Goal: Task Accomplishment & Management: Manage account settings

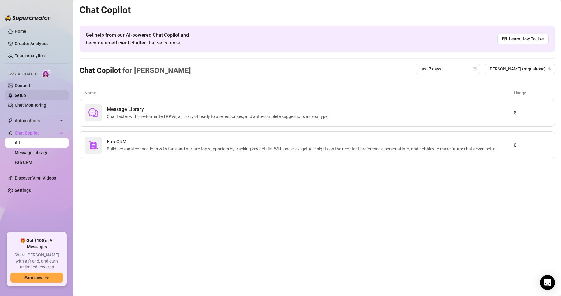
click at [26, 96] on link "Setup" at bounding box center [20, 95] width 11 height 5
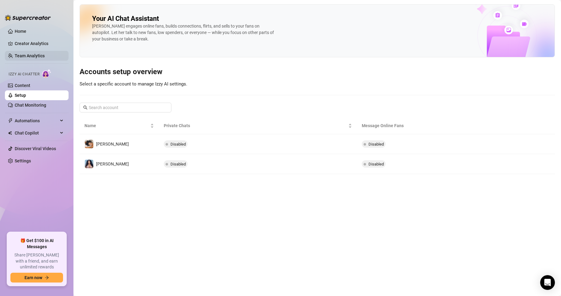
click at [38, 53] on link "Team Analytics" at bounding box center [30, 55] width 30 height 5
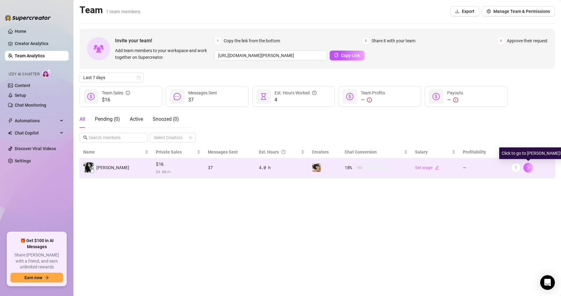
click at [528, 166] on icon "right" at bounding box center [528, 167] width 4 height 4
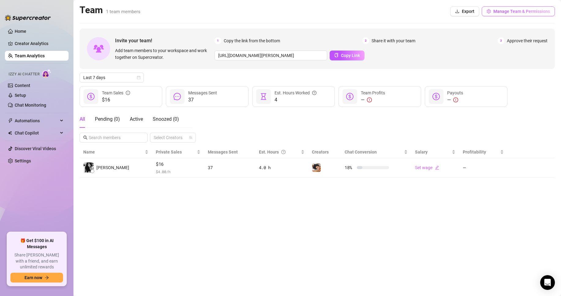
click at [516, 12] on span "Manage Team & Permissions" at bounding box center [521, 11] width 57 height 5
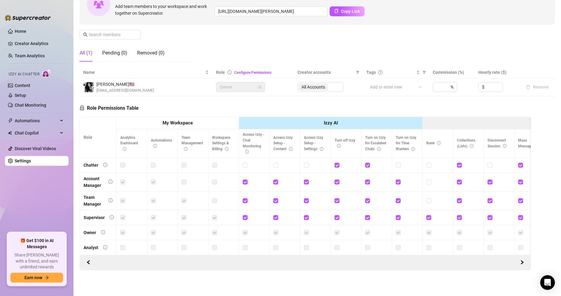
scroll to position [76, 0]
click at [338, 163] on input "checkbox" at bounding box center [337, 165] width 4 height 4
checkbox input "false"
click at [338, 179] on input "checkbox" at bounding box center [337, 181] width 4 height 4
checkbox input "false"
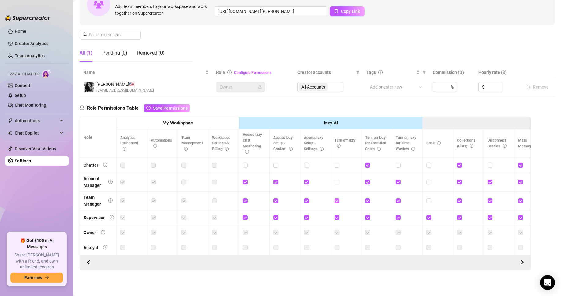
click at [339, 198] on span at bounding box center [337, 200] width 5 height 5
click at [339, 198] on input "checkbox" at bounding box center [337, 200] width 4 height 4
checkbox input "false"
click at [337, 215] on input "checkbox" at bounding box center [337, 217] width 4 height 4
checkbox input "false"
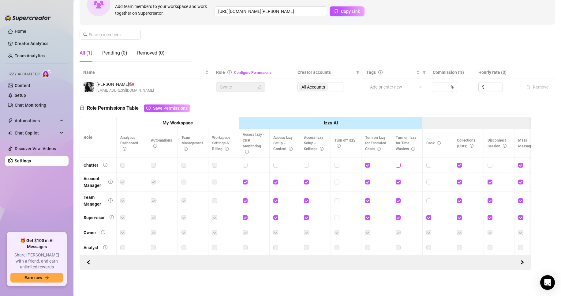
click at [399, 163] on input "checkbox" at bounding box center [398, 165] width 4 height 4
checkbox input "true"
click at [167, 104] on button "Save Permissions" at bounding box center [167, 107] width 46 height 7
click at [345, 9] on span "Copy Link" at bounding box center [350, 11] width 19 height 5
click at [353, 18] on div "Invite your team! Add team members to your workspace and work together on Super…" at bounding box center [317, 4] width 475 height 40
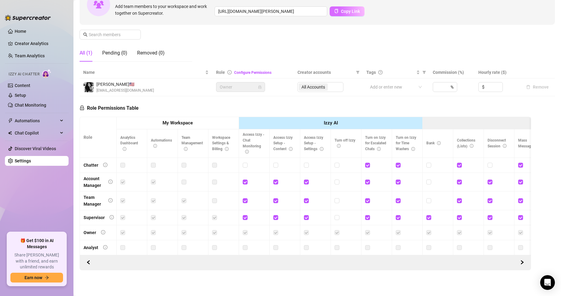
click at [347, 9] on button "Copy Link" at bounding box center [347, 11] width 35 height 10
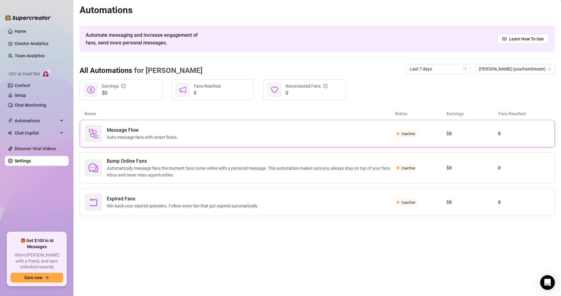
click at [125, 129] on span "Message Flow" at bounding box center [143, 129] width 73 height 7
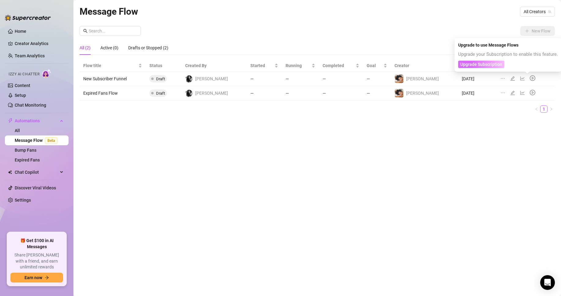
click at [490, 62] on span "Upgrade Subscription" at bounding box center [481, 64] width 42 height 5
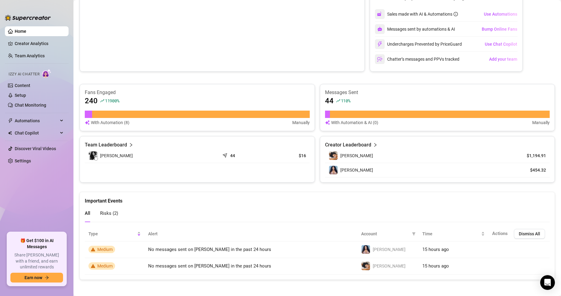
scroll to position [133, 0]
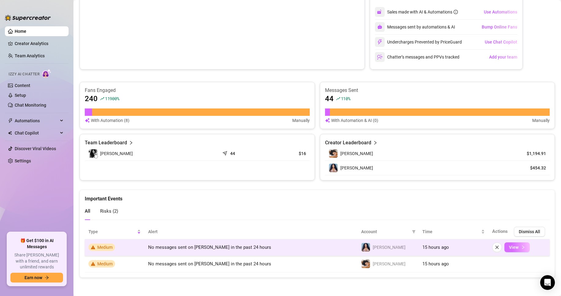
click at [509, 246] on span "View" at bounding box center [513, 247] width 9 height 5
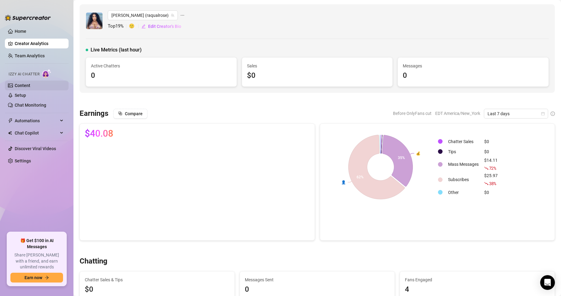
click at [27, 84] on link "Content" at bounding box center [23, 85] width 16 height 5
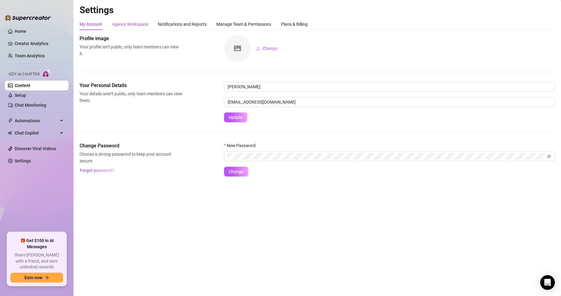
click at [129, 24] on div "Agency Workspace" at bounding box center [130, 24] width 36 height 7
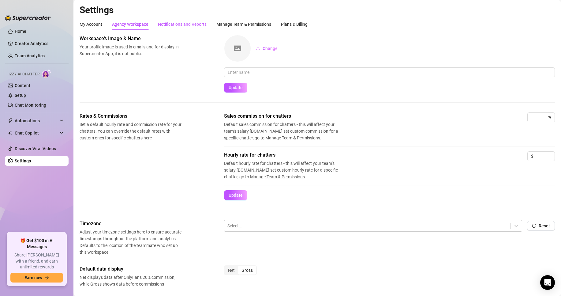
click at [195, 22] on div "Notifications and Reports" at bounding box center [182, 24] width 49 height 7
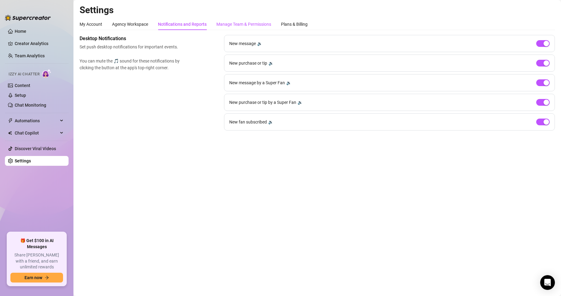
click at [247, 24] on div "Manage Team & Permissions" at bounding box center [243, 24] width 55 height 7
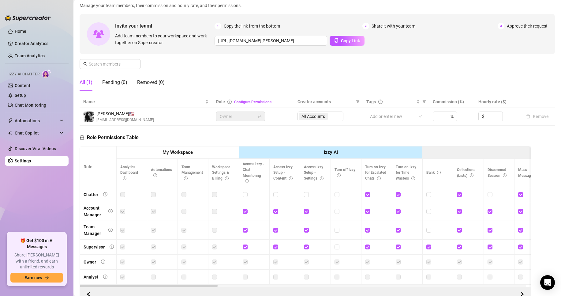
scroll to position [76, 0]
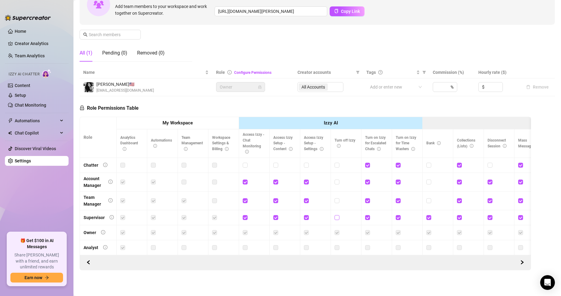
click at [335, 215] on input "checkbox" at bounding box center [337, 217] width 4 height 4
checkbox input "true"
drag, startPoint x: 336, startPoint y: 201, endPoint x: 337, endPoint y: 197, distance: 3.7
click at [336, 201] on td at bounding box center [346, 200] width 31 height 19
click at [337, 198] on span at bounding box center [337, 200] width 5 height 5
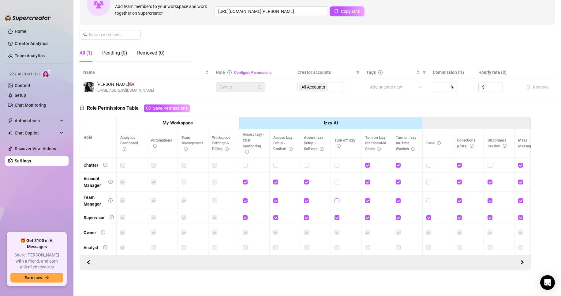
click at [337, 198] on input "checkbox" at bounding box center [337, 200] width 4 height 4
checkbox input "true"
click at [336, 177] on div at bounding box center [346, 182] width 23 height 10
click at [338, 162] on label at bounding box center [337, 165] width 5 height 7
click at [338, 163] on input "checkbox" at bounding box center [337, 165] width 4 height 4
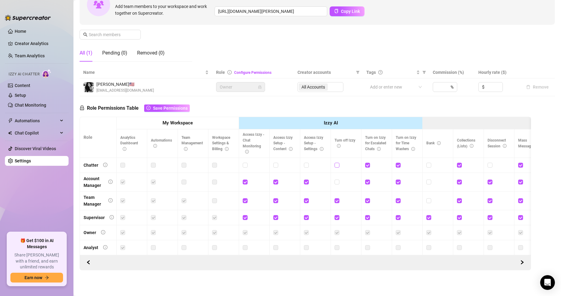
checkbox input "true"
click at [339, 178] on div at bounding box center [346, 181] width 23 height 7
click at [338, 179] on span at bounding box center [337, 181] width 5 height 5
click at [338, 179] on input "checkbox" at bounding box center [337, 181] width 4 height 4
checkbox input "true"
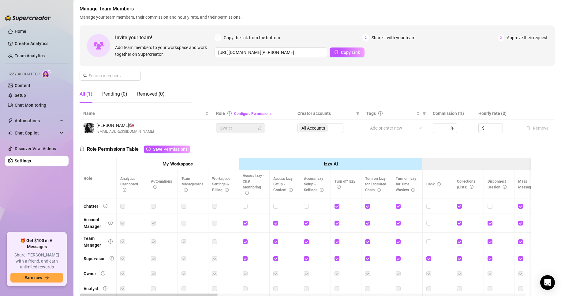
scroll to position [0, 0]
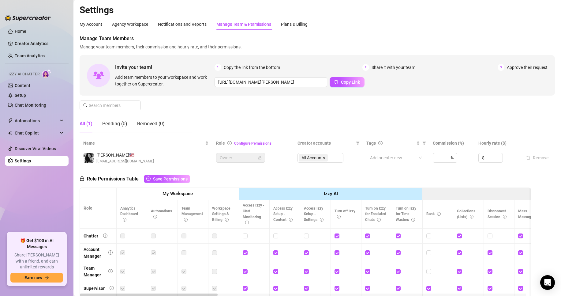
click at [311, 159] on div "All Accounts" at bounding box center [320, 158] width 46 height 10
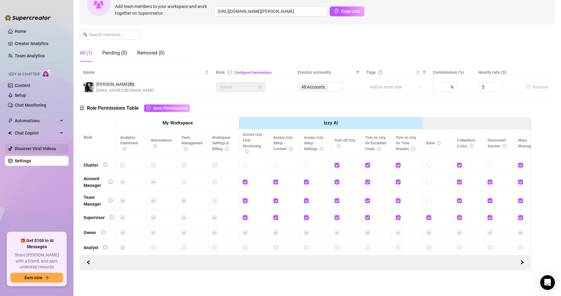
click at [31, 146] on link "Discover Viral Videos" at bounding box center [35, 148] width 41 height 5
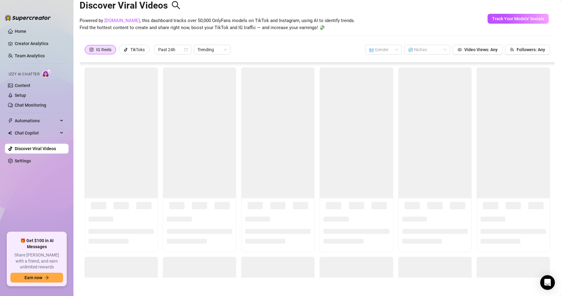
scroll to position [13, 0]
click at [414, 46] on div at bounding box center [424, 49] width 37 height 9
click at [432, 71] on div "Big Tits" at bounding box center [423, 71] width 36 height 7
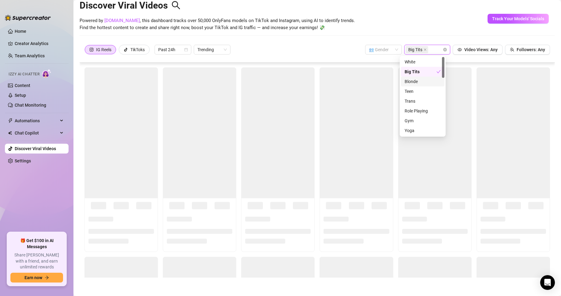
click at [256, 47] on div "IG Reels TikToks Past 24h Trending 👥 Gender Big Tits Video Views: Any Followers…" at bounding box center [317, 50] width 466 height 10
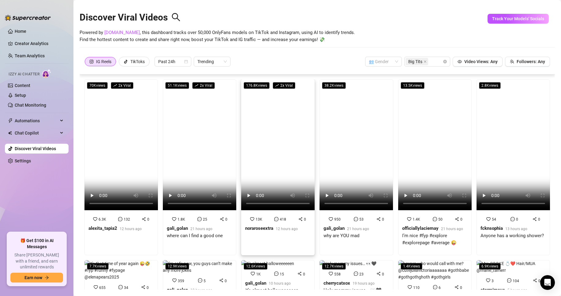
scroll to position [0, 0]
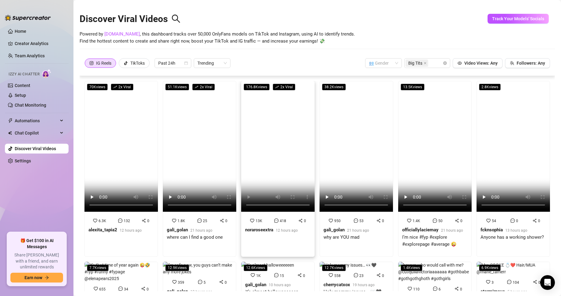
click at [251, 228] on strong "noraroseextra" at bounding box center [259, 230] width 28 height 6
click at [101, 229] on strong "alexita_tapia2" at bounding box center [102, 230] width 29 height 6
